Goal: Task Accomplishment & Management: Manage account settings

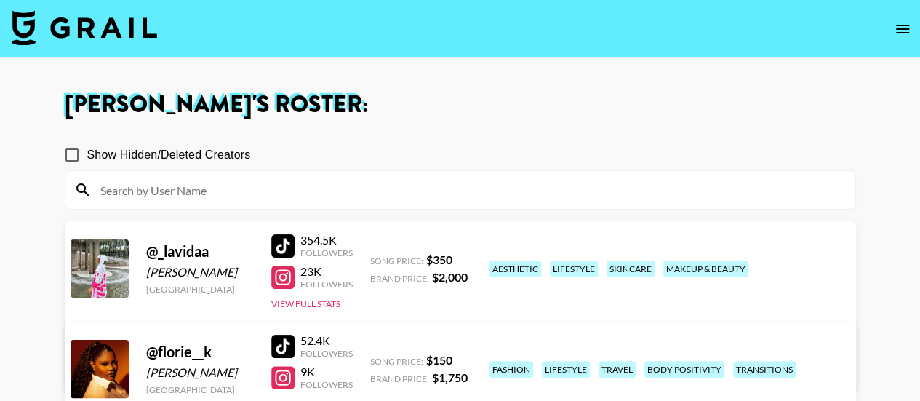
click at [842, 140] on div "Show Hidden/Deleted Creators" at bounding box center [460, 155] width 791 height 31
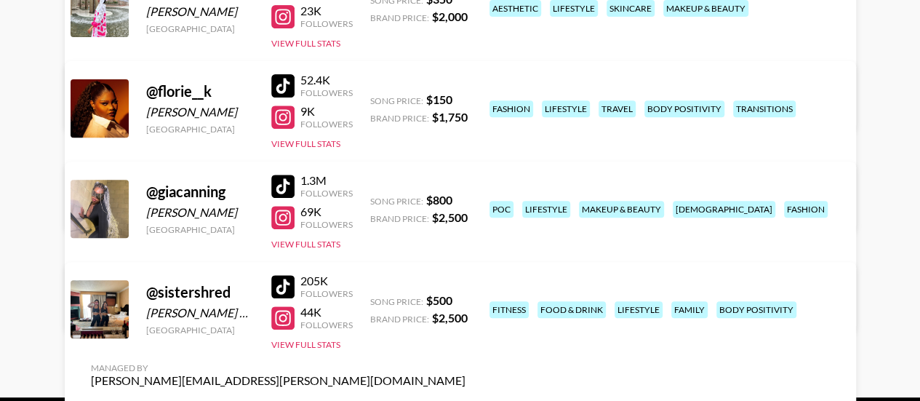
scroll to position [262, 0]
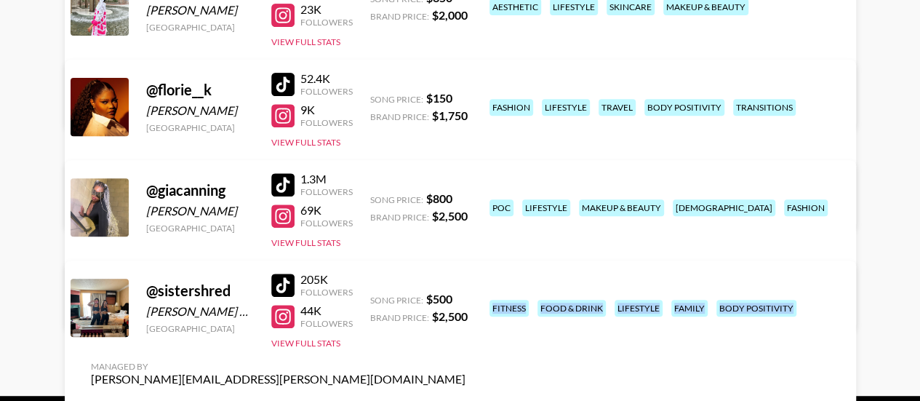
drag, startPoint x: 484, startPoint y: 281, endPoint x: 587, endPoint y: 335, distance: 115.8
click at [587, 321] on div "fitness food & drink lifestyle family body positivity" at bounding box center [663, 307] width 356 height 25
copy div "fitness food & drink lifestyle family body positivity"
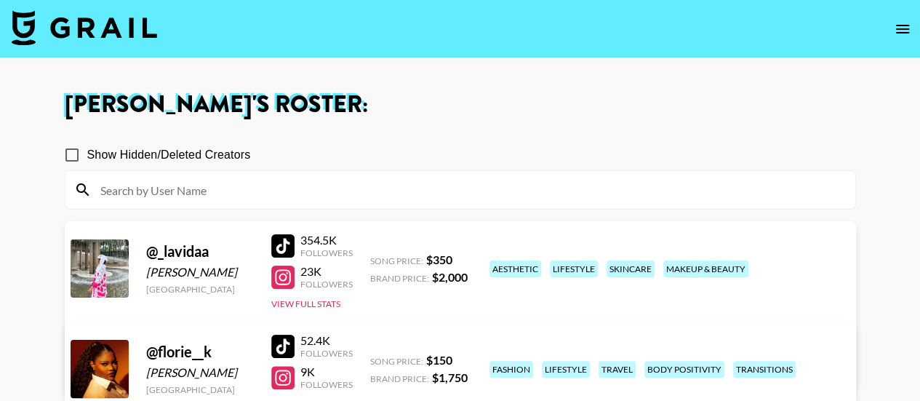
click at [887, 249] on main "[PERSON_NAME] 's Roster: Show Hidden/Deleted Creators @ _lavidaa [PERSON_NAME] …" at bounding box center [460, 357] width 920 height 599
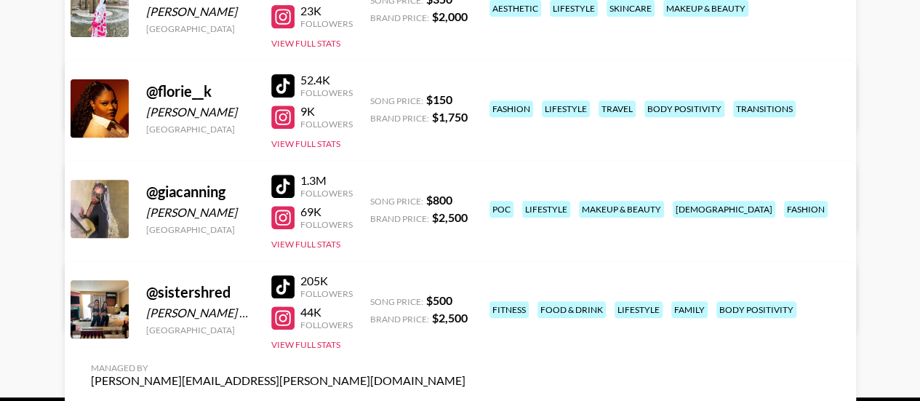
scroll to position [262, 0]
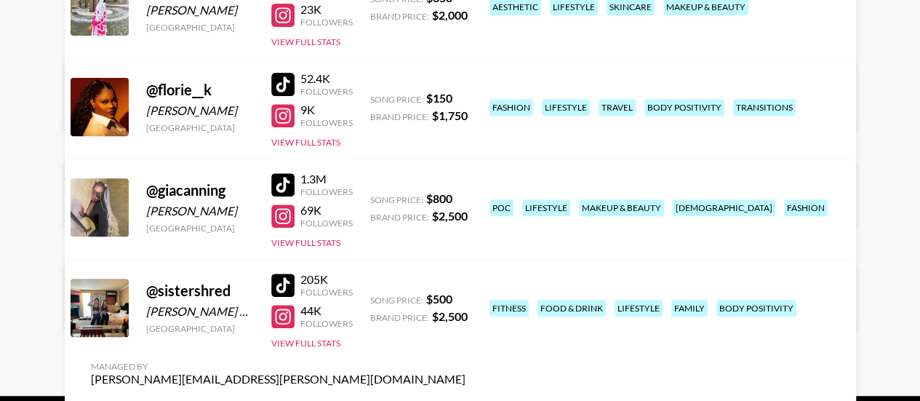
click at [465, 398] on link "View/Edit Details" at bounding box center [278, 405] width 375 height 15
click at [465, 97] on link "View/Edit Details" at bounding box center [278, 104] width 375 height 15
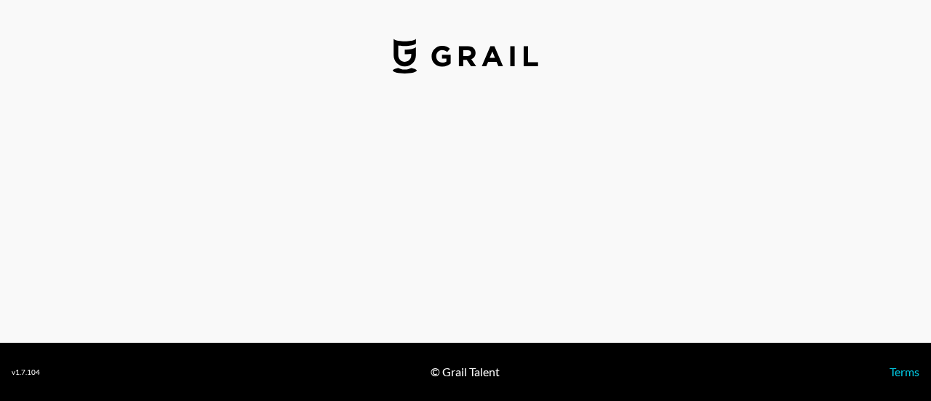
select select "USD"
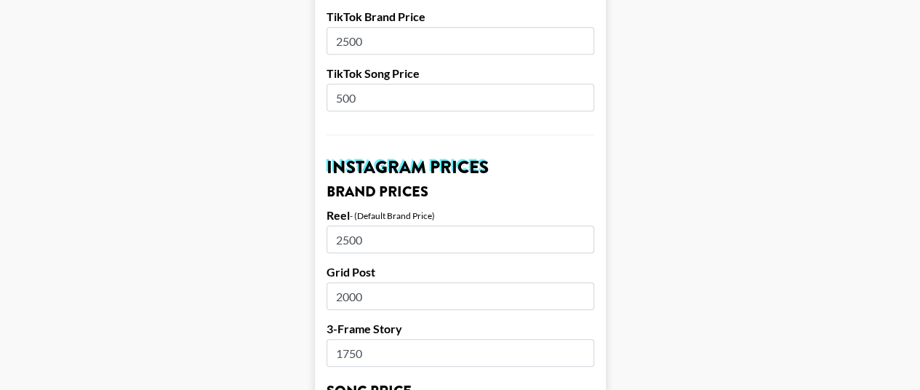
scroll to position [582, 0]
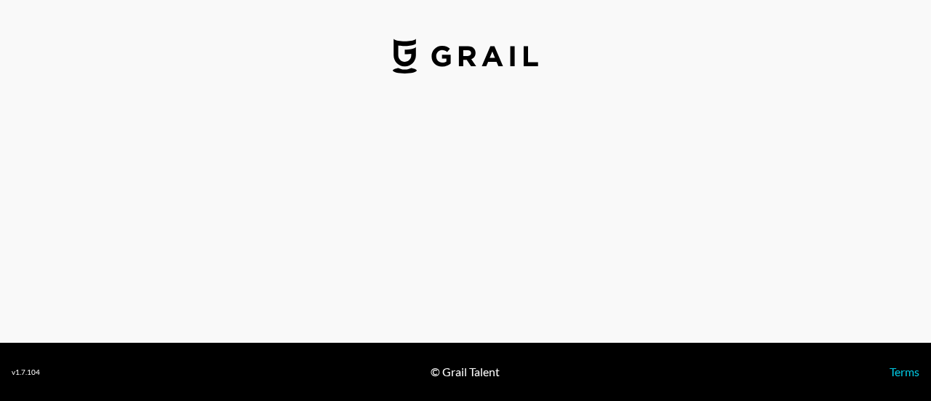
select select "USD"
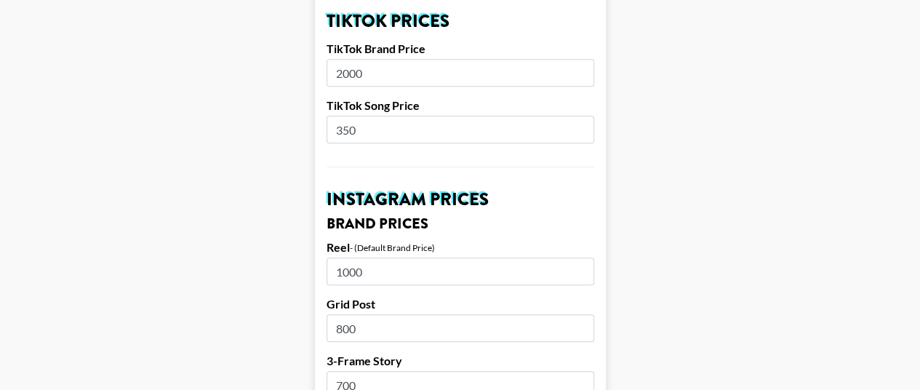
scroll to position [611, 0]
